Goal: Information Seeking & Learning: Understand process/instructions

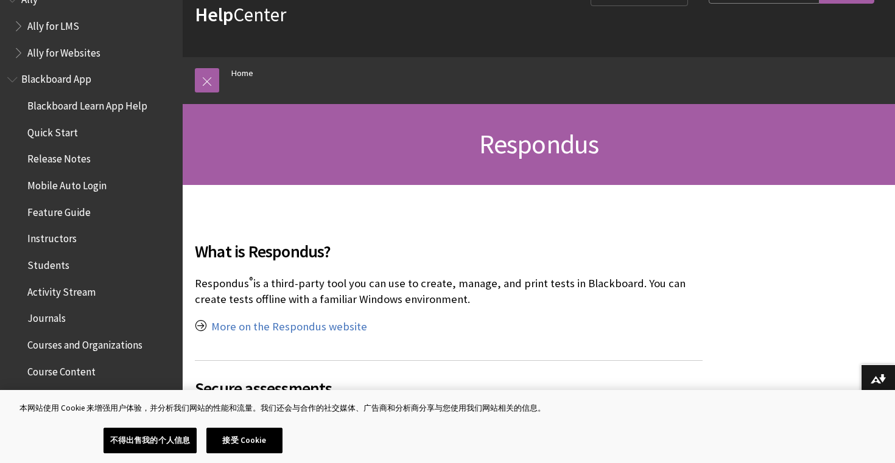
scroll to position [52, 0]
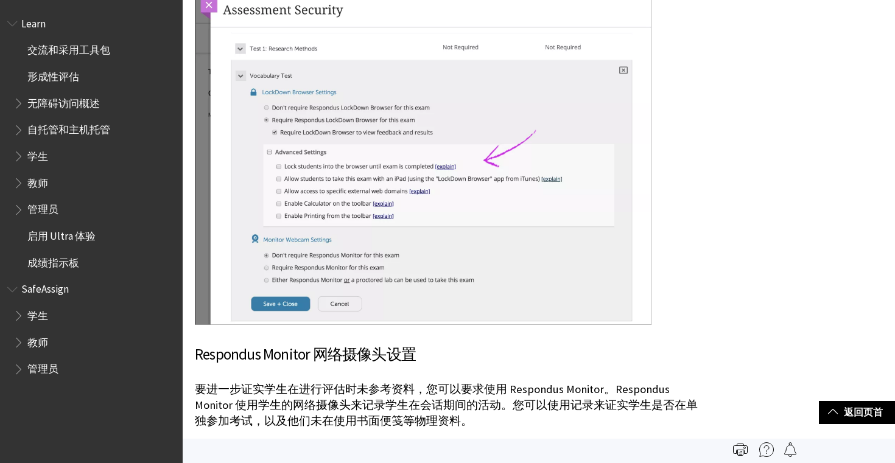
scroll to position [994, 0]
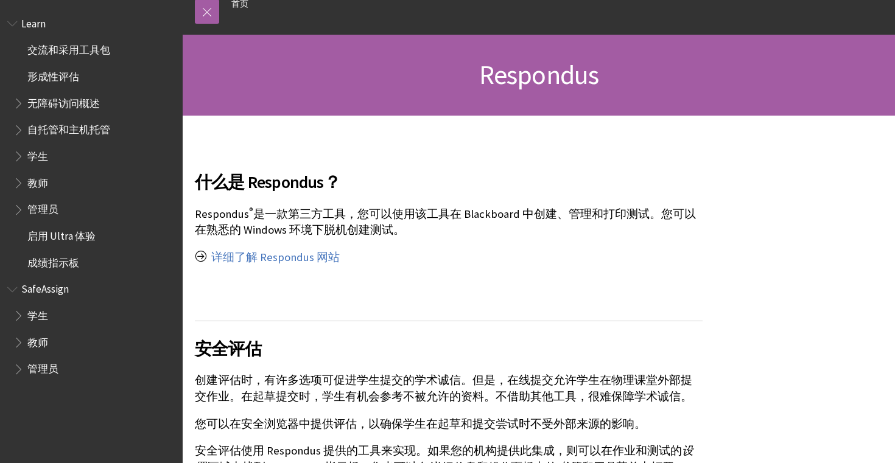
scroll to position [85, 0]
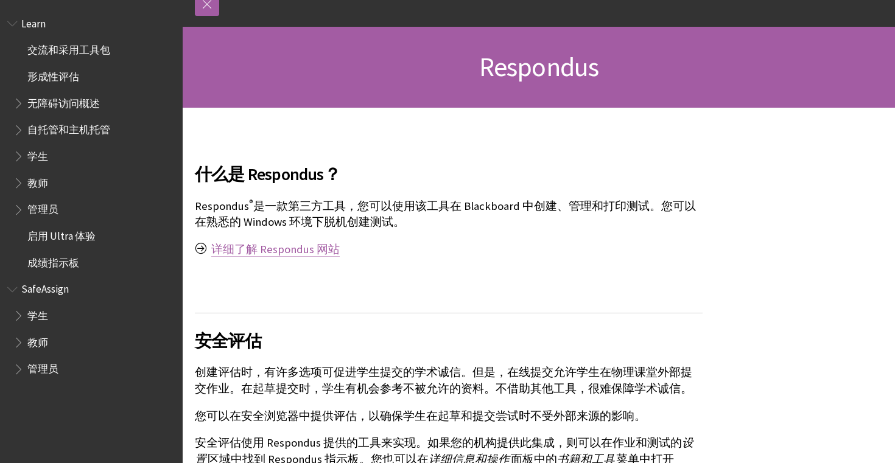
click at [267, 254] on link "详细了解 Respondus 网站" at bounding box center [275, 249] width 128 height 15
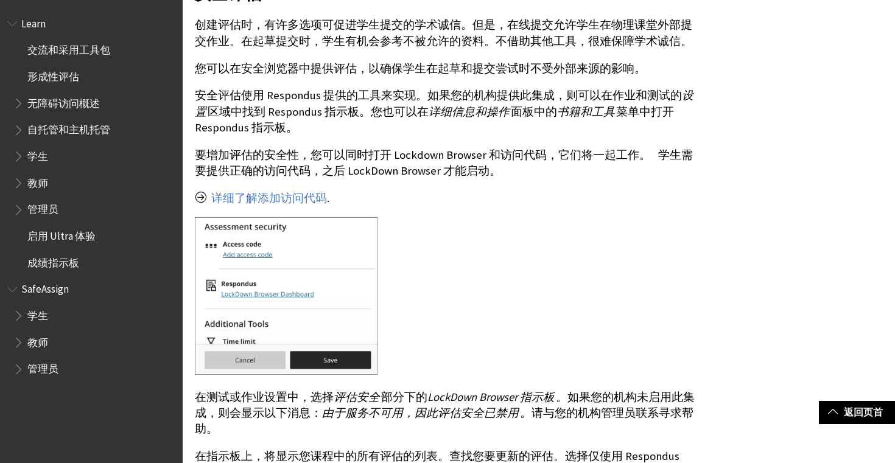
scroll to position [439, 0]
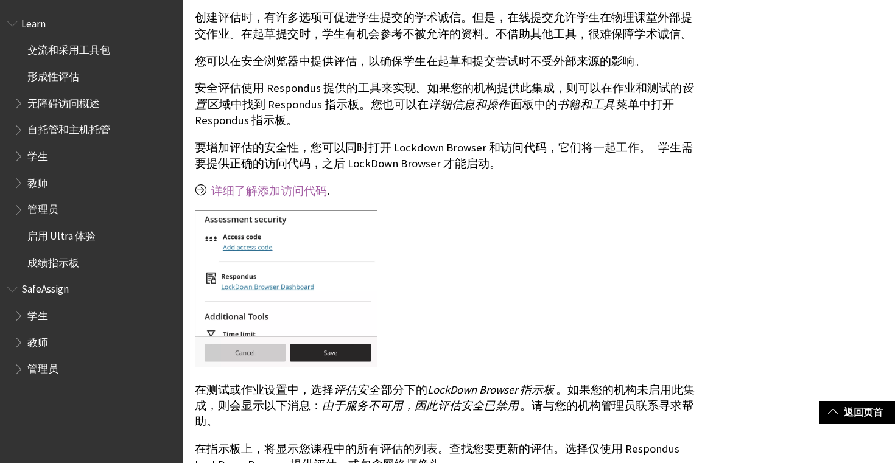
click at [293, 195] on link "详细了解添加访问代码" at bounding box center [269, 191] width 116 height 15
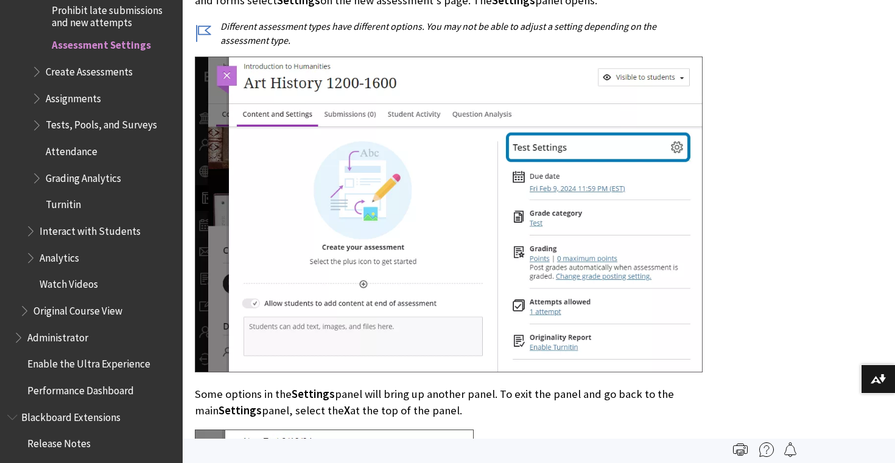
scroll to position [400, 0]
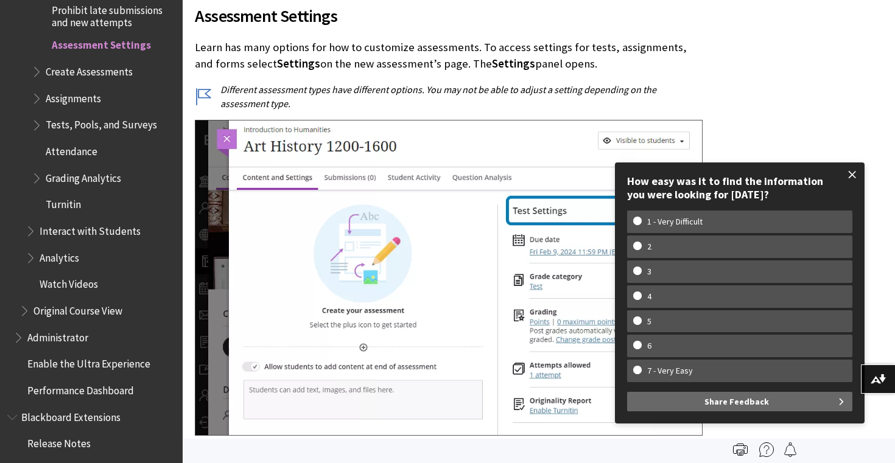
click at [851, 174] on span at bounding box center [852, 175] width 26 height 26
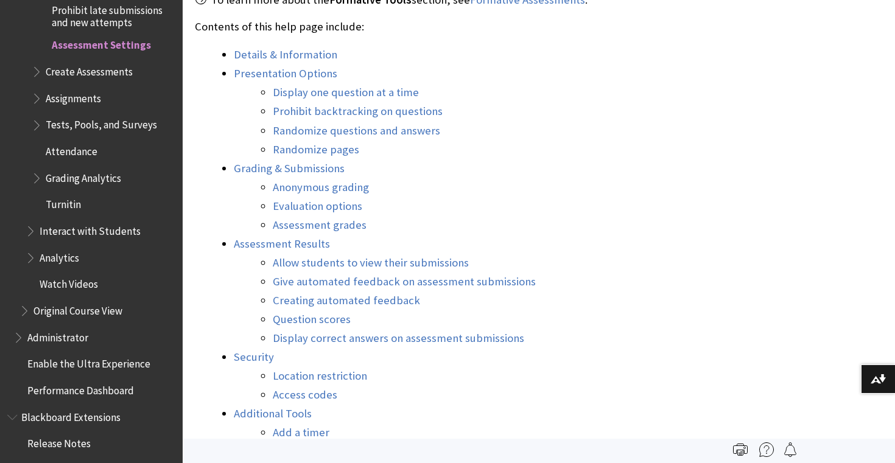
scroll to position [1190, 0]
